Goal: Book appointment/travel/reservation

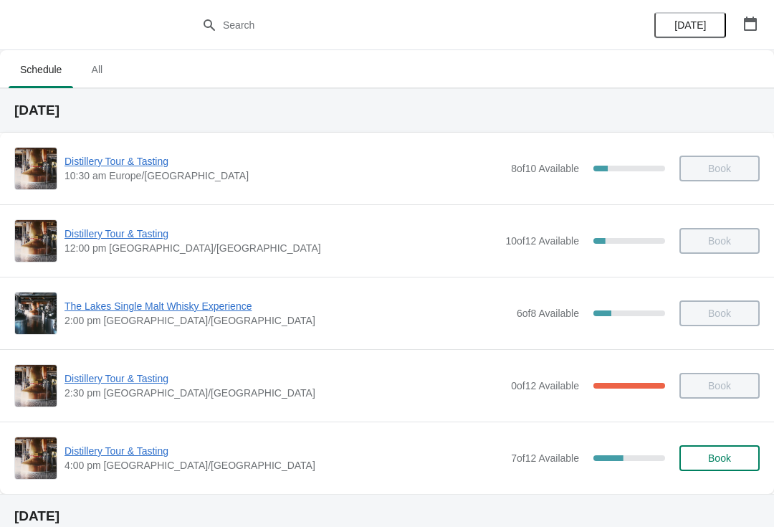
click at [763, 31] on button "button" at bounding box center [751, 24] width 26 height 26
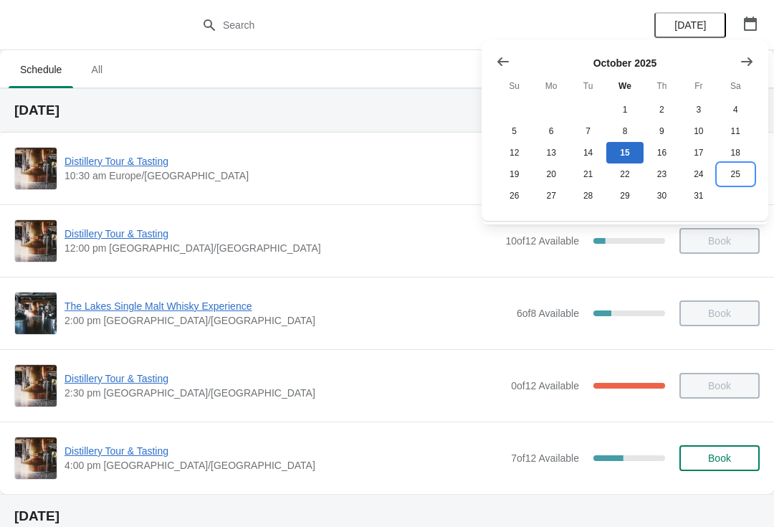
click at [734, 183] on button "25" at bounding box center [735, 174] width 37 height 22
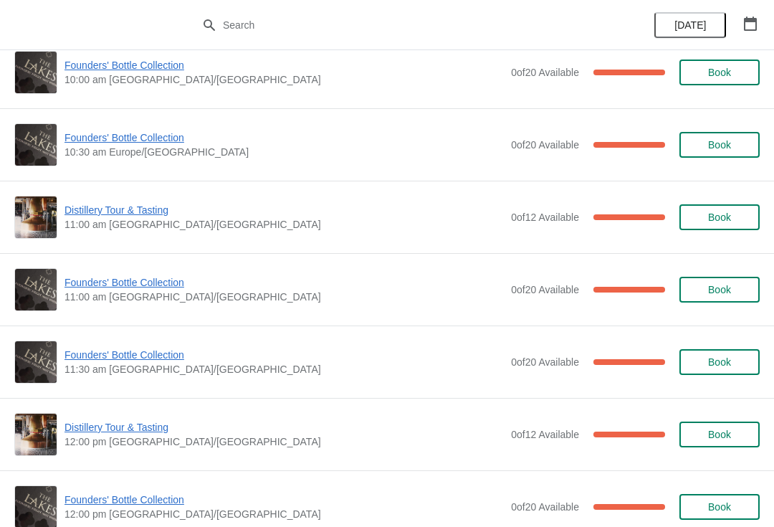
scroll to position [173, 0]
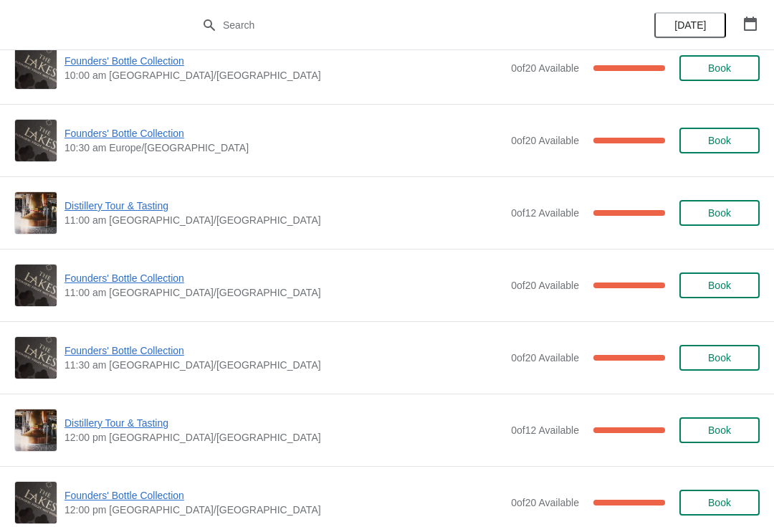
click at [125, 429] on span "Distillery Tour & Tasting" at bounding box center [284, 423] width 439 height 14
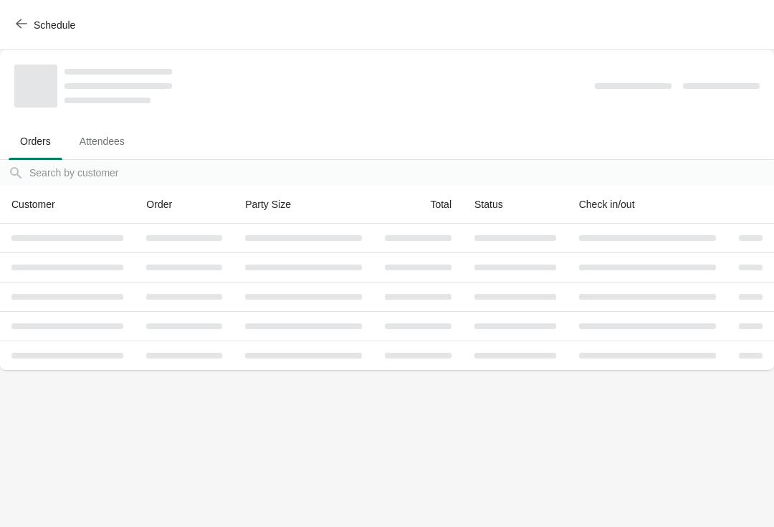
scroll to position [0, 0]
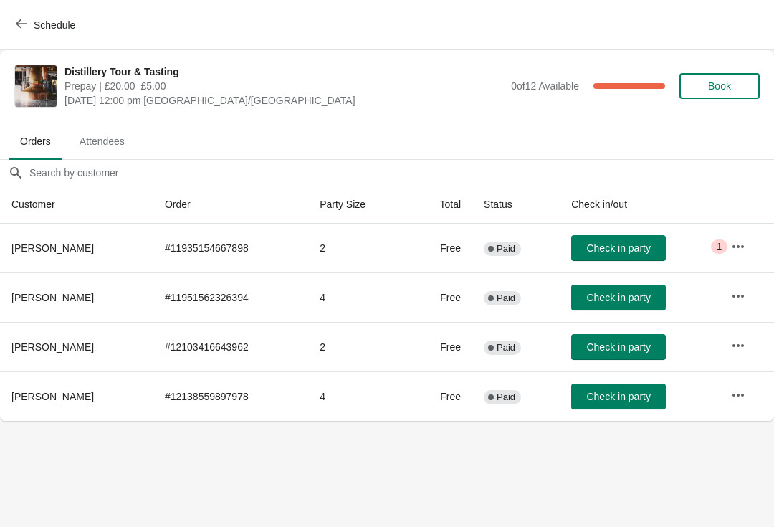
click at [727, 234] on button "button" at bounding box center [738, 247] width 26 height 26
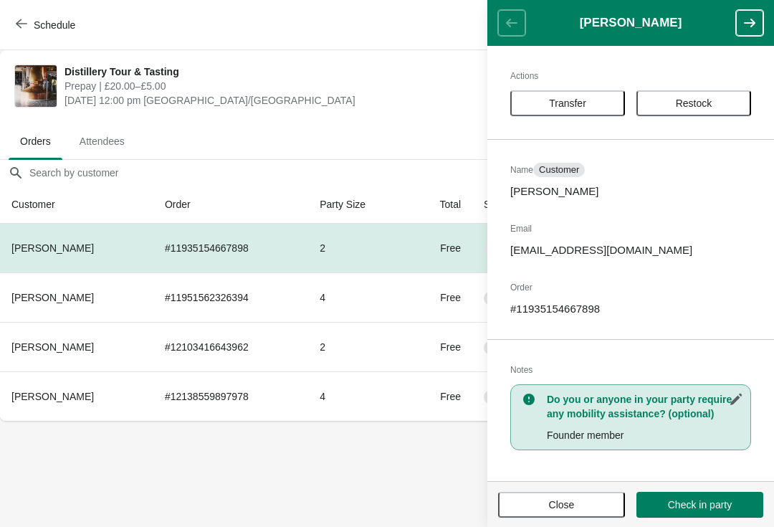
click at [560, 515] on button "Close" at bounding box center [561, 505] width 127 height 26
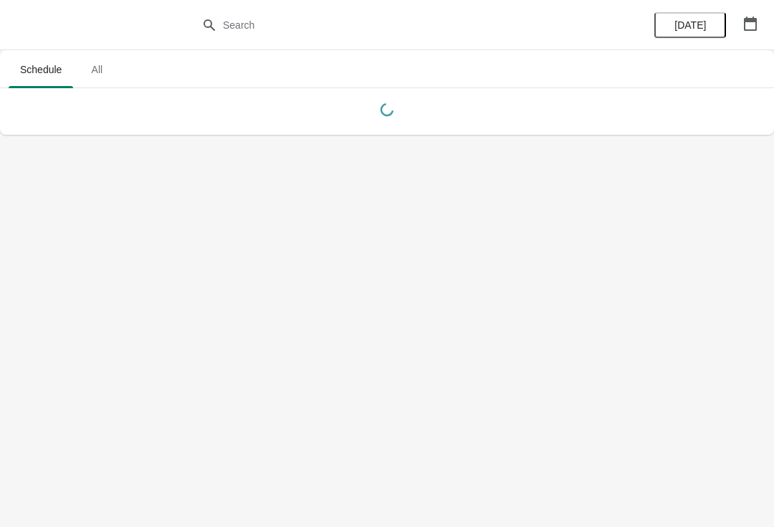
click at [761, 24] on button "button" at bounding box center [751, 24] width 26 height 26
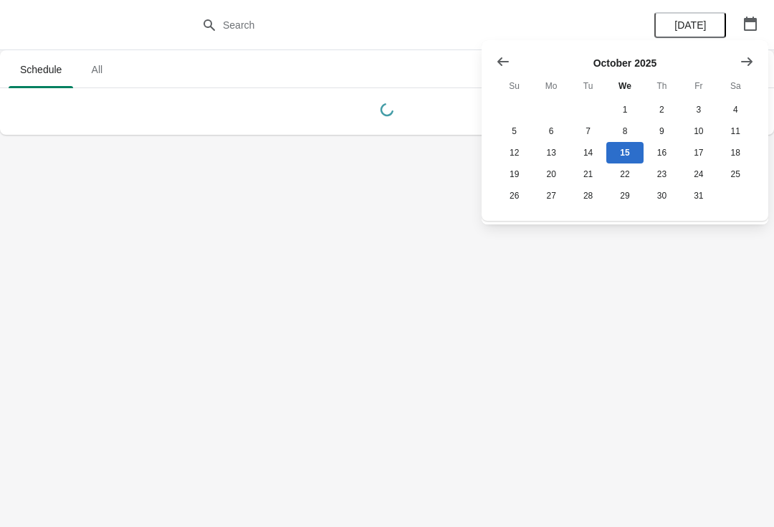
click at [752, 65] on icon "Show next month, November 2025" at bounding box center [747, 61] width 14 height 14
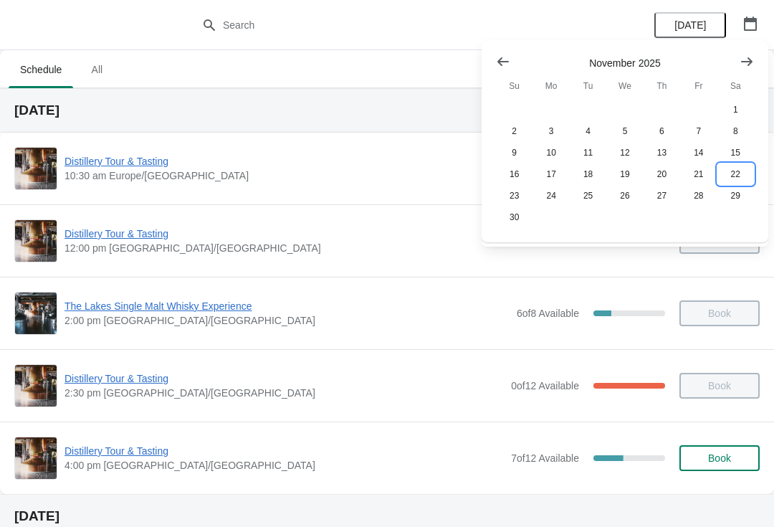
click at [735, 181] on button "22" at bounding box center [735, 174] width 37 height 22
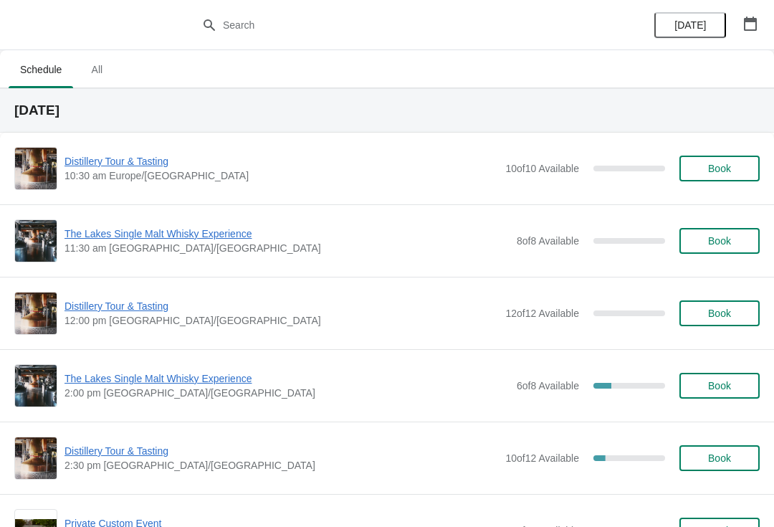
click at [136, 378] on span "The Lakes Single Malt Whisky Experience" at bounding box center [287, 378] width 445 height 14
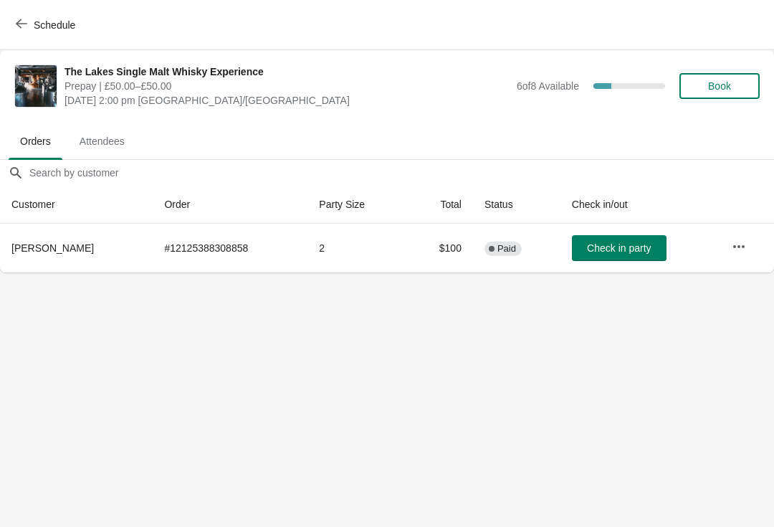
click at [29, 16] on button "Schedule" at bounding box center [47, 25] width 80 height 26
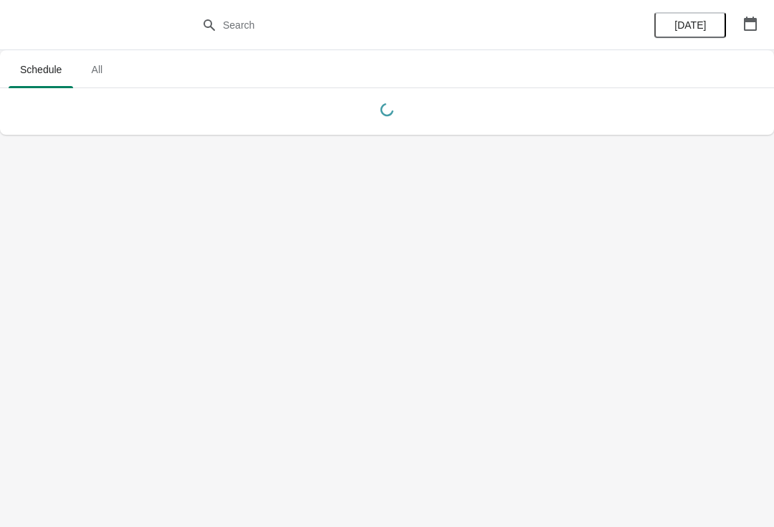
click at [748, 19] on icon "button" at bounding box center [750, 23] width 13 height 14
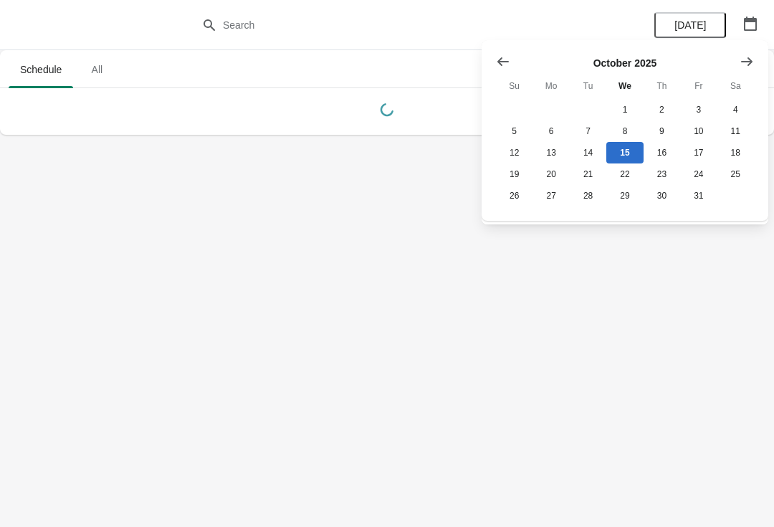
click at [738, 56] on button "Show next month, November 2025" at bounding box center [747, 62] width 26 height 26
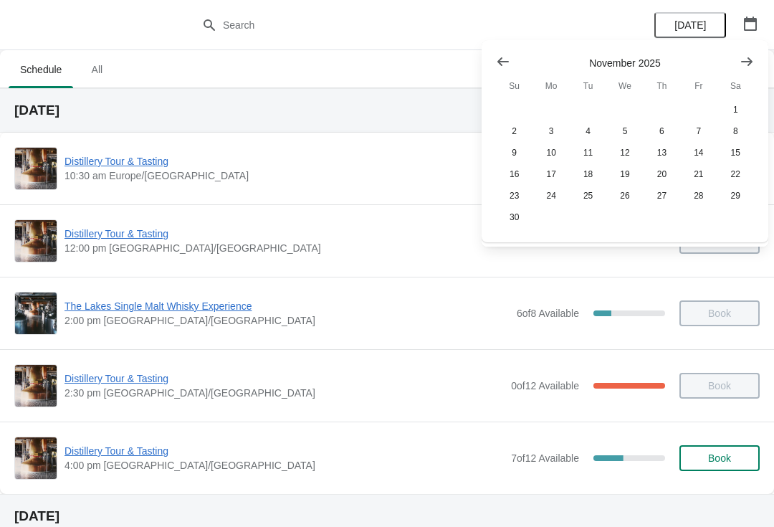
click at [747, 61] on icon "Show next month, December 2025" at bounding box center [746, 61] width 11 height 9
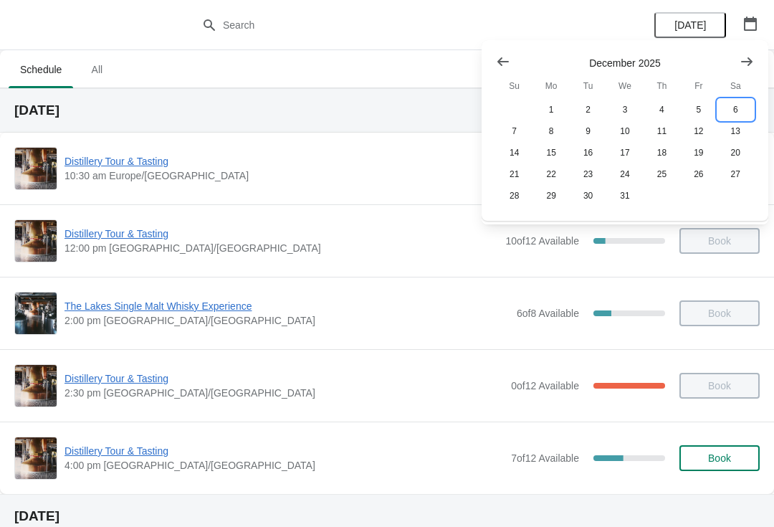
click at [738, 104] on button "6" at bounding box center [735, 110] width 37 height 22
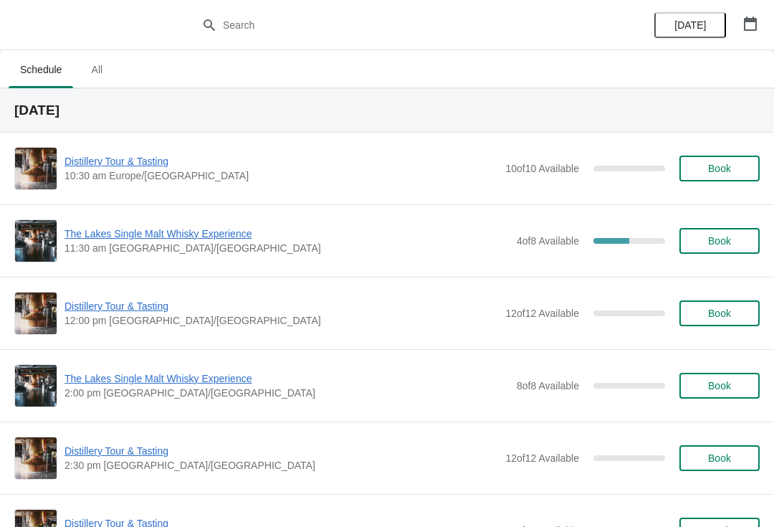
click at [173, 239] on span "The Lakes Single Malt Whisky Experience" at bounding box center [287, 233] width 445 height 14
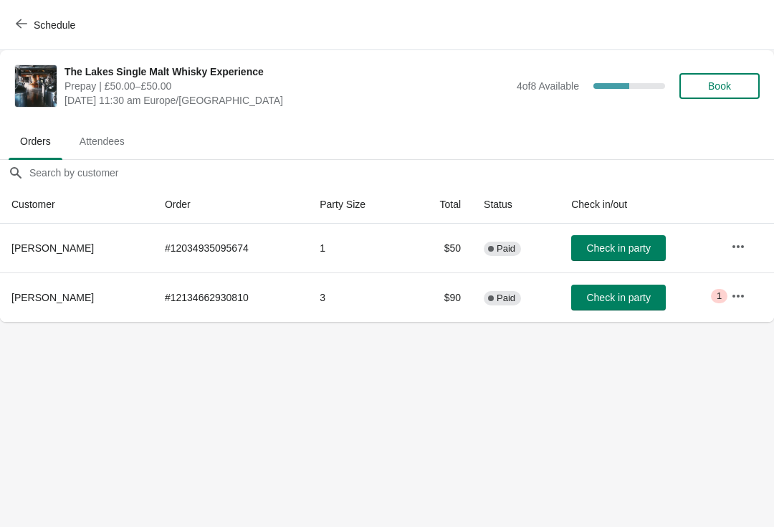
click at [65, 248] on span "[PERSON_NAME]" at bounding box center [52, 247] width 82 height 11
click at [51, 252] on span "[PERSON_NAME]" at bounding box center [52, 247] width 82 height 11
click at [34, 248] on span "[PERSON_NAME]" at bounding box center [52, 247] width 82 height 11
click at [732, 247] on icon "button" at bounding box center [738, 246] width 14 height 14
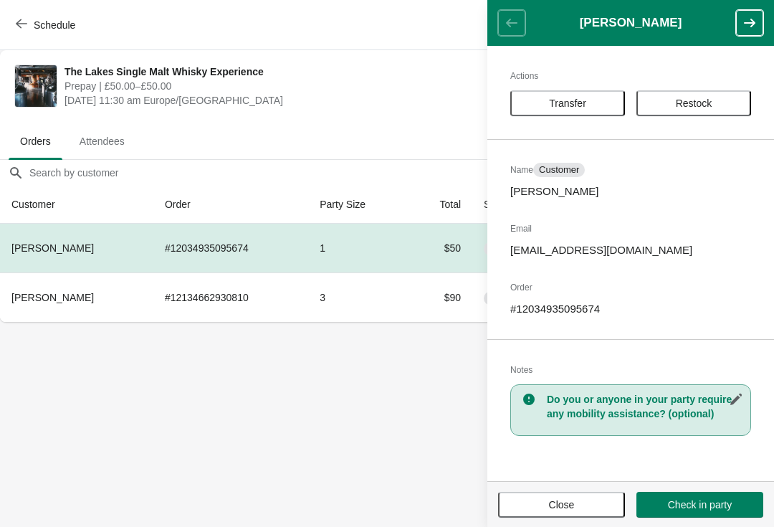
click at [543, 513] on button "Close" at bounding box center [561, 505] width 127 height 26
